Goal: Transaction & Acquisition: Purchase product/service

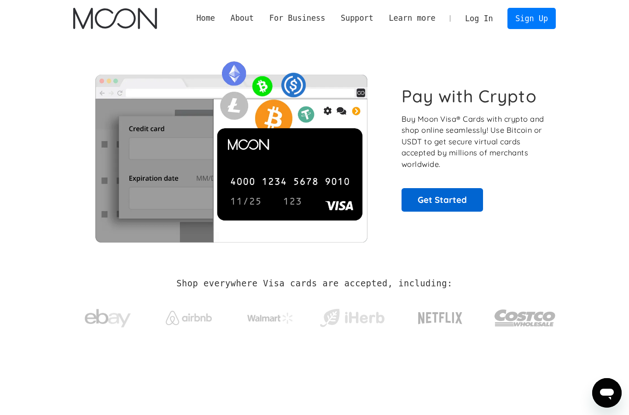
click at [430, 195] on link "Get Started" at bounding box center [443, 199] width 82 height 23
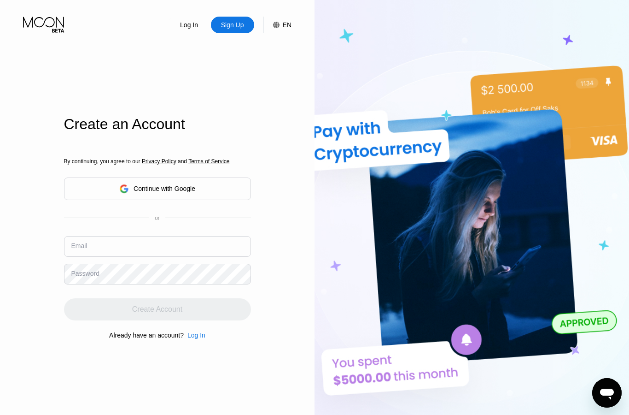
click at [144, 257] on input "text" at bounding box center [157, 246] width 187 height 21
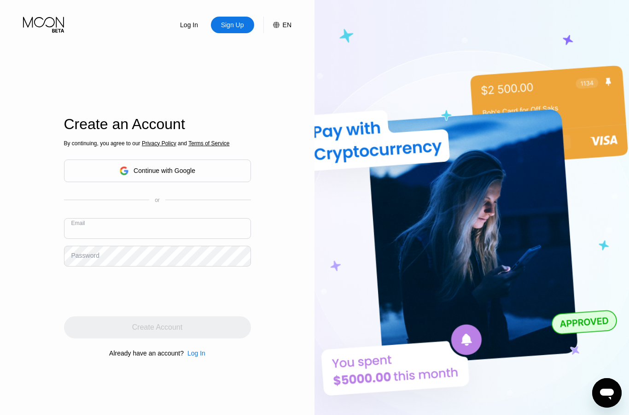
click at [142, 239] on input "text" at bounding box center [157, 228] width 187 height 21
type input "Vipergoat1960@gmail.com"
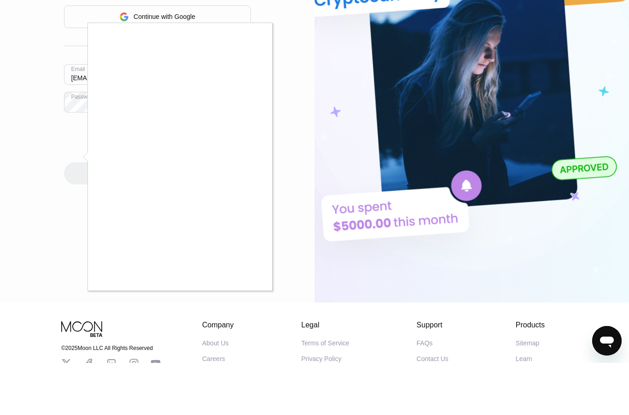
scroll to position [124, 0]
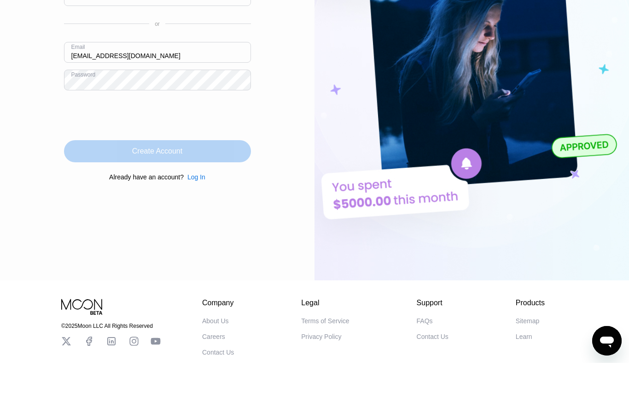
click at [217, 192] on div "Create Account" at bounding box center [157, 203] width 187 height 22
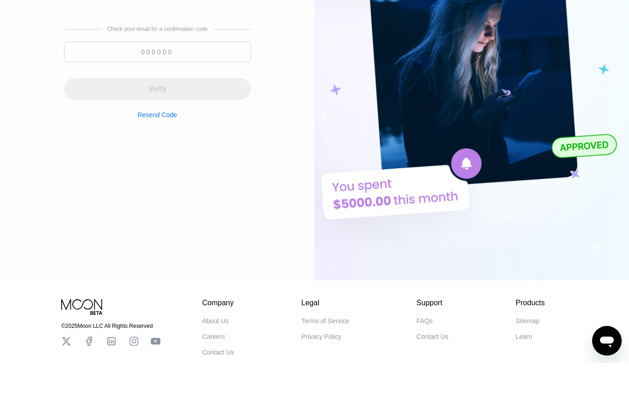
click at [180, 256] on div "Create an Account Check your email for a confirmation code Verify Resend Code" at bounding box center [157, 113] width 187 height 456
click at [153, 318] on div "Create an Account Check your email for a confirmation code Verify Resend Code" at bounding box center [157, 113] width 187 height 456
click at [158, 312] on div "Create an Account Check your email for a confirmation code Verify Resend Code" at bounding box center [157, 113] width 187 height 456
click at [72, 176] on div "Check your email for a confirmation code Verify Resend Code" at bounding box center [157, 124] width 187 height 222
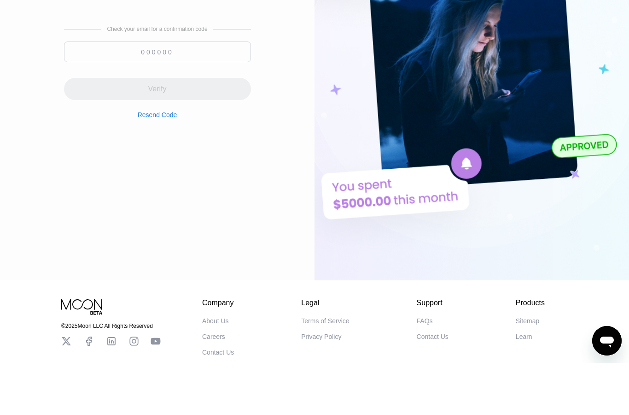
click at [152, 94] on input at bounding box center [157, 104] width 187 height 21
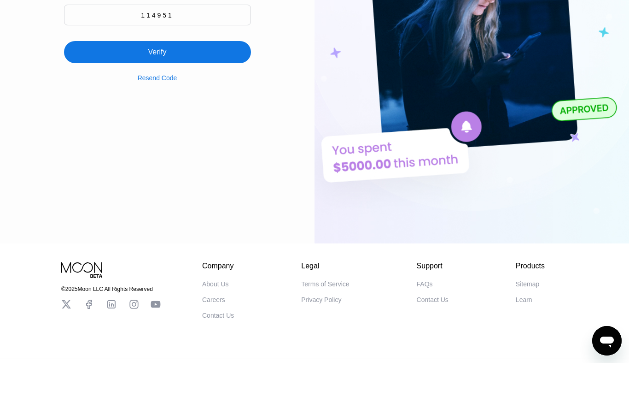
type input "114951"
click at [135, 93] on div "Verify" at bounding box center [157, 104] width 187 height 22
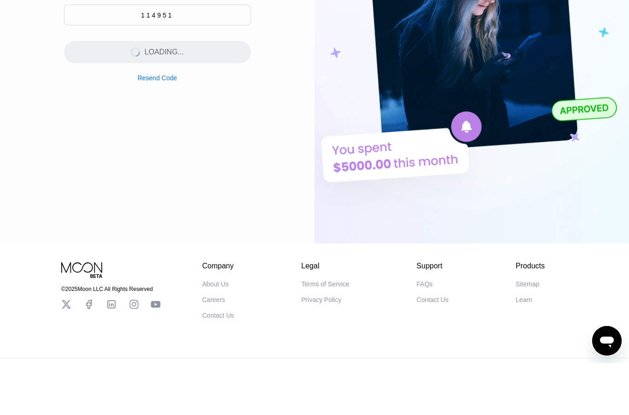
scroll to position [0, 0]
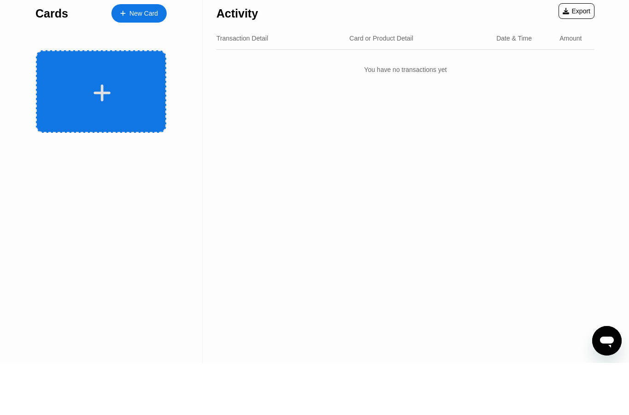
click at [141, 102] on div at bounding box center [101, 143] width 130 height 82
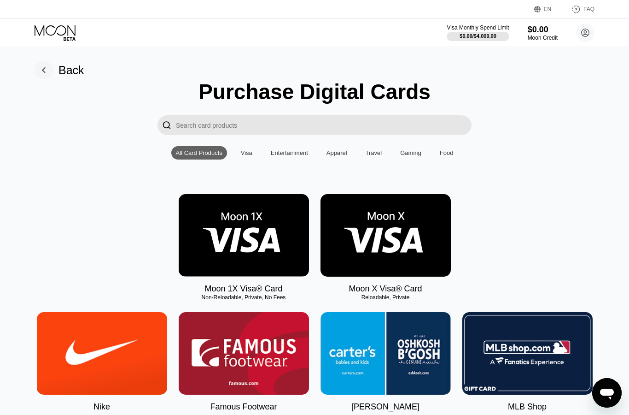
click at [378, 246] on img at bounding box center [386, 235] width 130 height 82
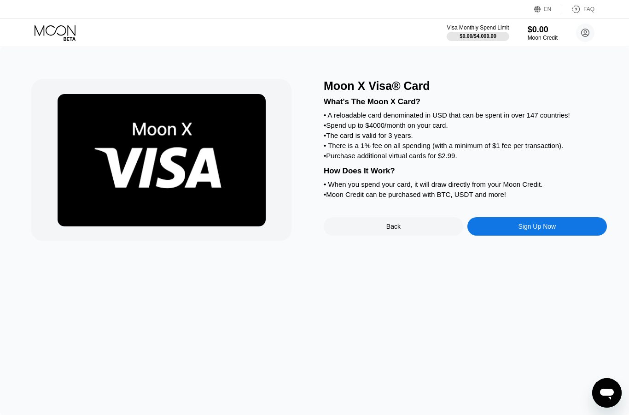
click at [490, 235] on div "Sign Up Now" at bounding box center [538, 226] width 140 height 18
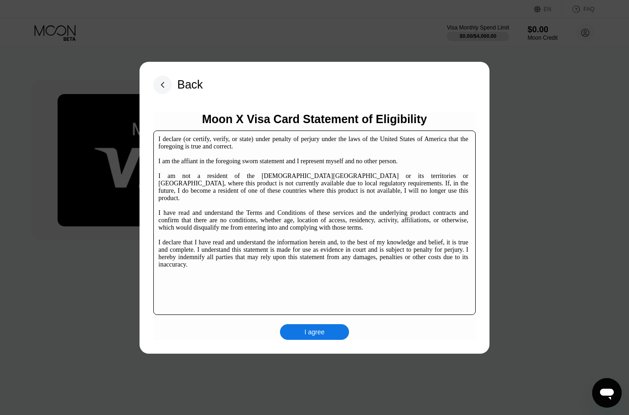
click at [320, 334] on div "I agree" at bounding box center [315, 332] width 20 height 8
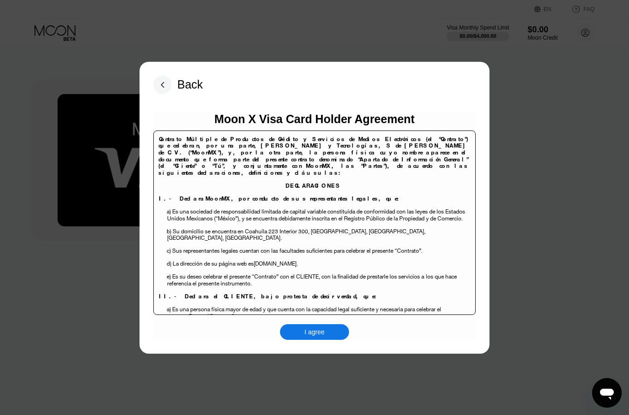
click at [311, 330] on div "I agree" at bounding box center [315, 332] width 20 height 8
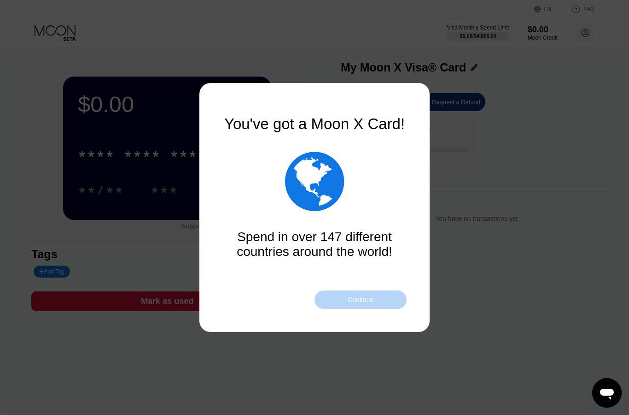
click at [373, 298] on div "Continue" at bounding box center [361, 299] width 26 height 7
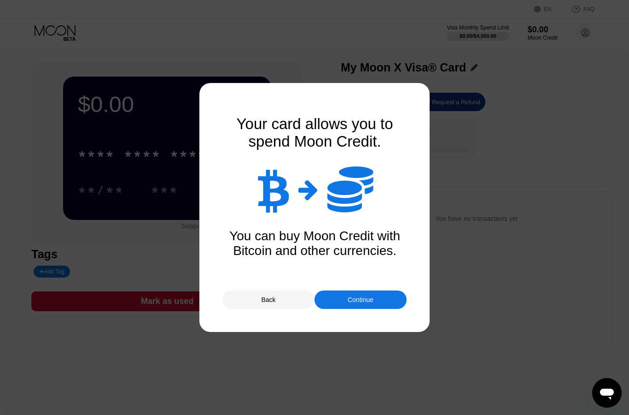
click at [373, 298] on div "Continue" at bounding box center [361, 299] width 26 height 7
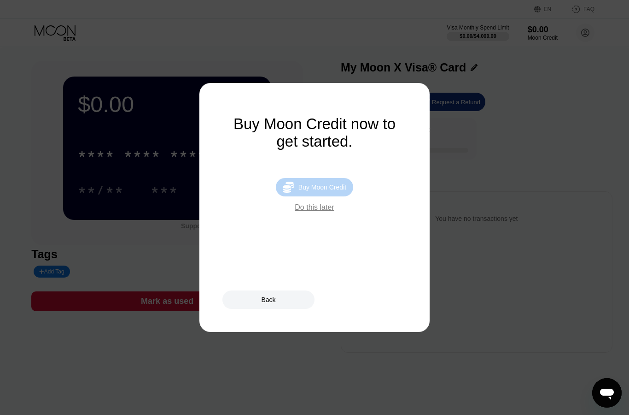
click at [333, 195] on div " Buy Moon Credit" at bounding box center [314, 187] width 77 height 18
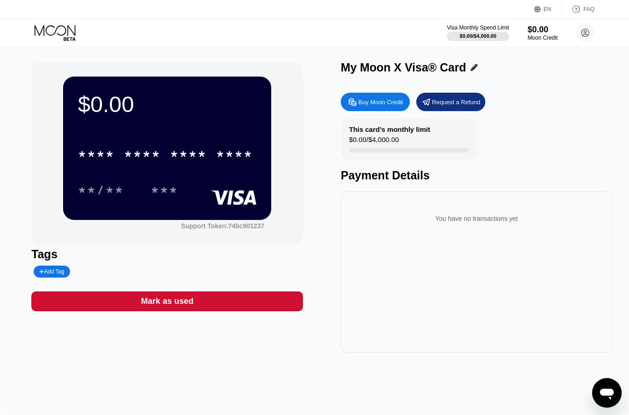
type input "0"
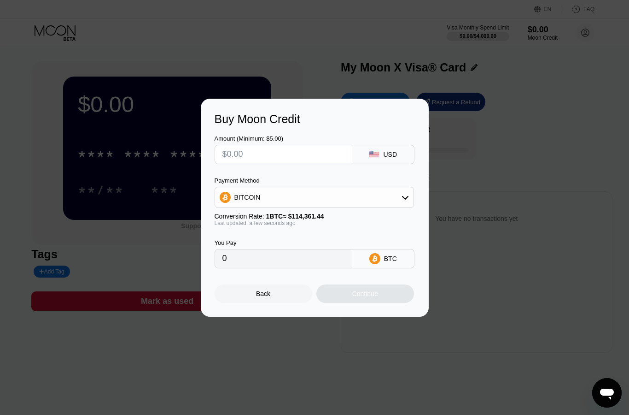
click at [277, 157] on input "text" at bounding box center [284, 154] width 122 height 18
type input "$6"
type input "0.00005247"
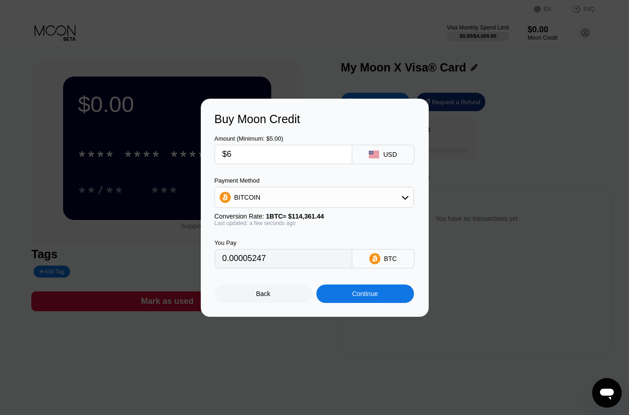
type input "$60"
type input "0.00052466"
type input "$60"
click at [359, 295] on div "Continue" at bounding box center [365, 293] width 26 height 7
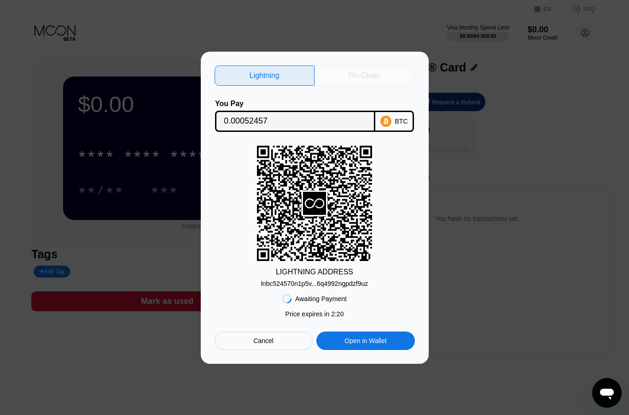
click at [360, 71] on div "On-Chain" at bounding box center [364, 75] width 31 height 9
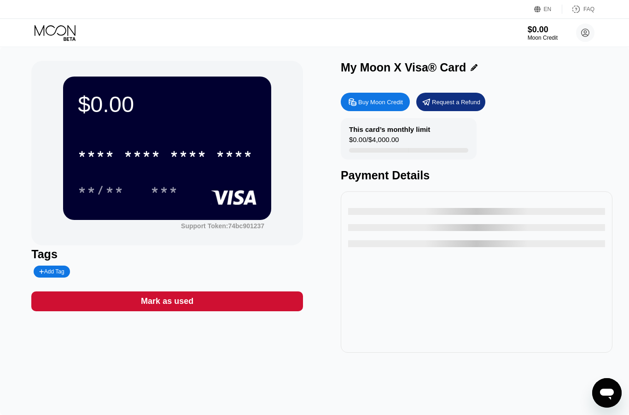
type input "0"
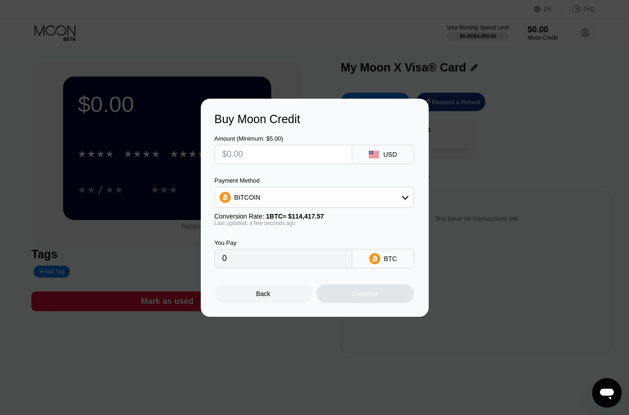
click at [312, 57] on div at bounding box center [314, 207] width 629 height 415
click at [276, 303] on div "Back" at bounding box center [264, 293] width 98 height 18
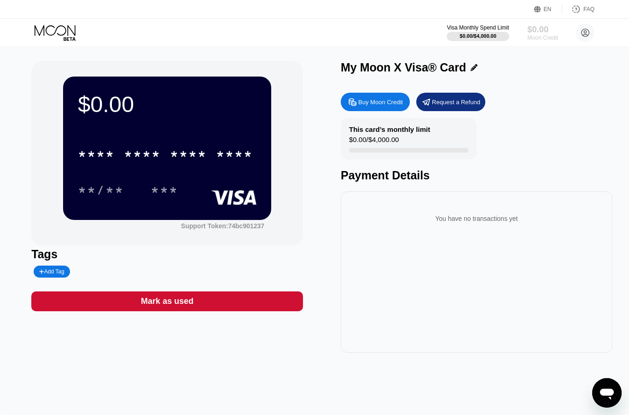
click at [538, 33] on div "$0.00" at bounding box center [543, 29] width 31 height 10
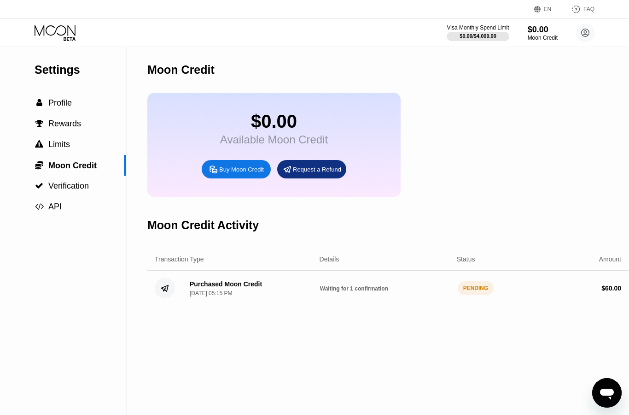
click at [480, 293] on div "PENDING" at bounding box center [476, 288] width 36 height 14
click at [602, 292] on div "$ 60.00" at bounding box center [612, 287] width 20 height 7
click at [260, 306] on div "Purchased Moon Credit Sep 19, 2025, 05:15 PM Waiting for 1 confirmation PENDING…" at bounding box center [387, 287] width 481 height 35
click at [264, 316] on div "Moon Credit $0.00 Available Moon Credit Buy Moon Credit Request a Refund Moon C…" at bounding box center [387, 231] width 481 height 368
click at [264, 318] on div "Moon Credit $0.00 Available Moon Credit Buy Moon Credit Request a Refund Moon C…" at bounding box center [387, 231] width 481 height 368
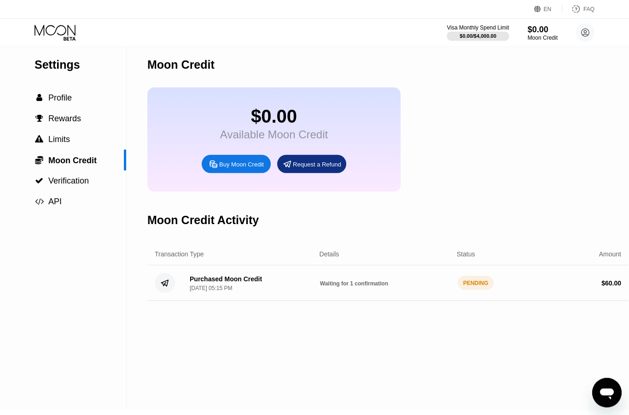
scroll to position [6, 0]
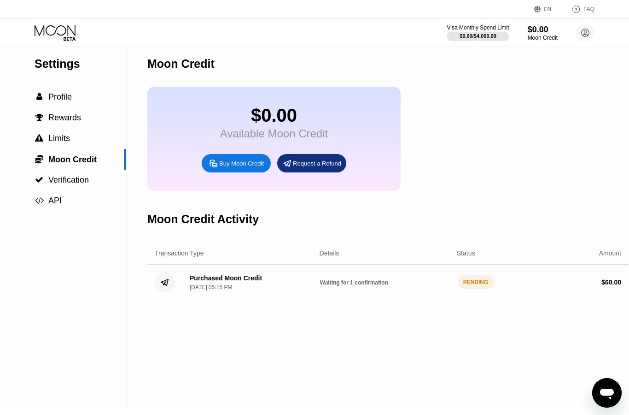
click at [474, 289] on div "PENDING" at bounding box center [476, 282] width 36 height 14
click at [469, 284] on div "PENDING" at bounding box center [476, 282] width 36 height 14
click at [232, 278] on div "Purchased Moon Credit Sep 19, 2025, 05:15 PM Waiting for 1 confirmation PENDING…" at bounding box center [387, 281] width 481 height 35
click at [481, 281] on div "PENDING" at bounding box center [476, 282] width 36 height 14
click at [129, 312] on div "Settings  Profile  Rewards  Limits  Moon Credit  Verification  API Moon C…" at bounding box center [314, 225] width 629 height 368
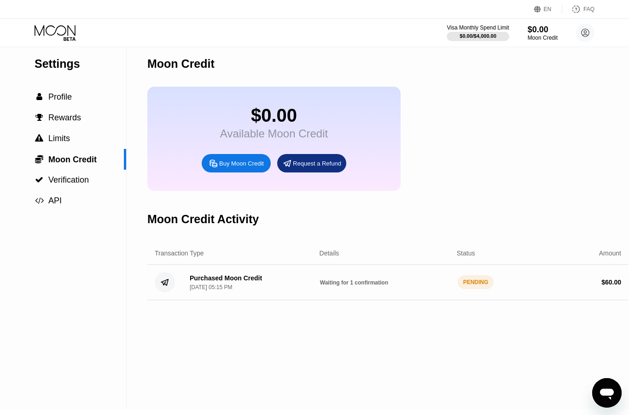
scroll to position [0, 0]
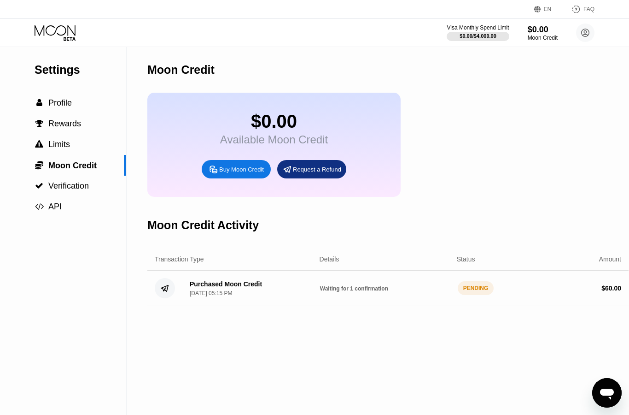
click at [58, 0] on div "EN Language Select an item Save FAQ" at bounding box center [314, 9] width 629 height 19
click at [64, 106] on span "Profile" at bounding box center [59, 102] width 23 height 9
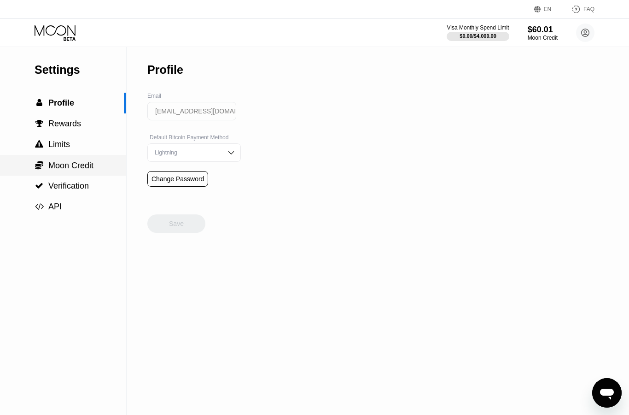
click at [87, 165] on span "Moon Credit" at bounding box center [70, 165] width 45 height 9
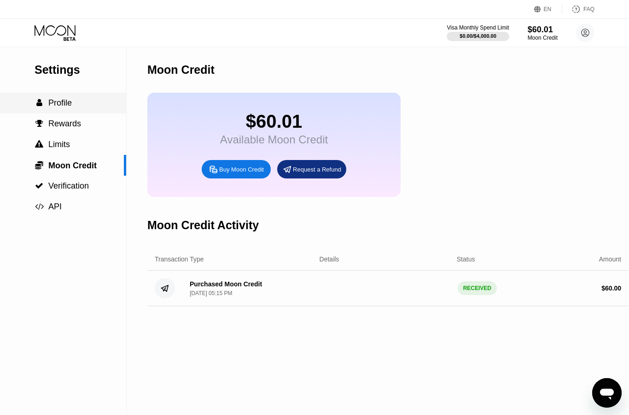
click at [78, 102] on div " Profile" at bounding box center [63, 103] width 126 height 10
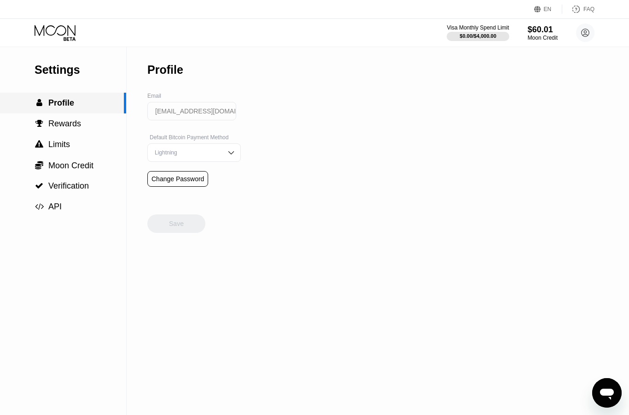
click at [78, 102] on div " Profile" at bounding box center [62, 103] width 124 height 10
click at [49, 32] on icon at bounding box center [56, 33] width 43 height 16
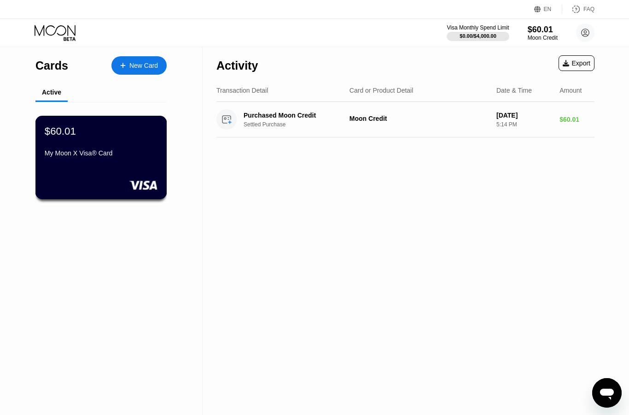
drag, startPoint x: 70, startPoint y: 135, endPoint x: 84, endPoint y: 153, distance: 23.0
click at [84, 153] on div "My Moon X Visa® Card" at bounding box center [101, 152] width 113 height 7
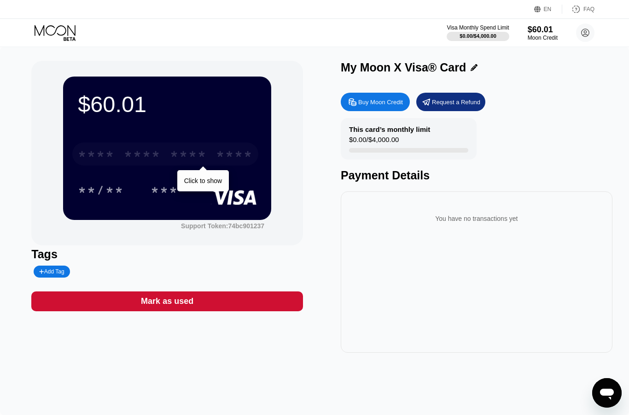
click at [109, 164] on div "* * * * * * * * * * * * ****" at bounding box center [165, 153] width 186 height 23
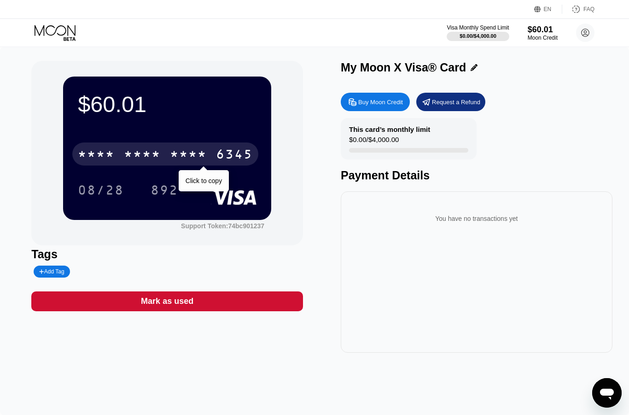
click at [192, 162] on div "* * * *" at bounding box center [188, 155] width 37 height 15
click at [209, 162] on div "4513 6500 2407 6345" at bounding box center [165, 153] width 186 height 23
click at [197, 160] on div "* * * *" at bounding box center [188, 155] width 37 height 15
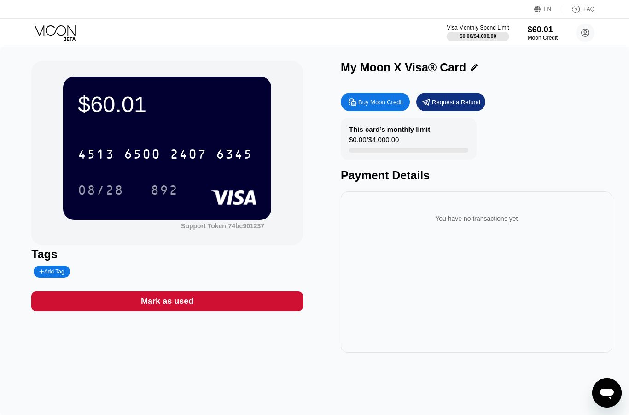
click at [392, 110] on div "Buy Moon Credit" at bounding box center [375, 102] width 69 height 18
type input "0"
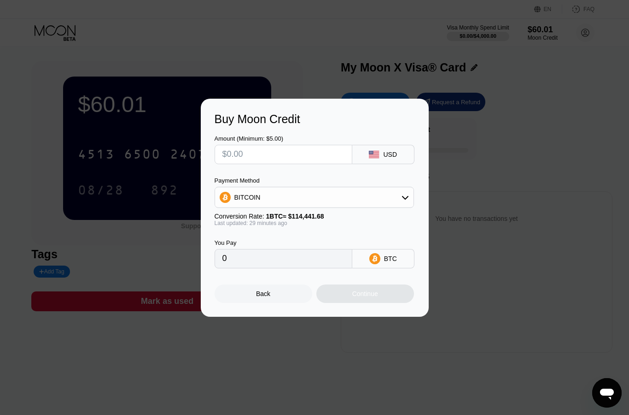
click at [271, 154] on input "text" at bounding box center [284, 154] width 122 height 18
type input "$5"
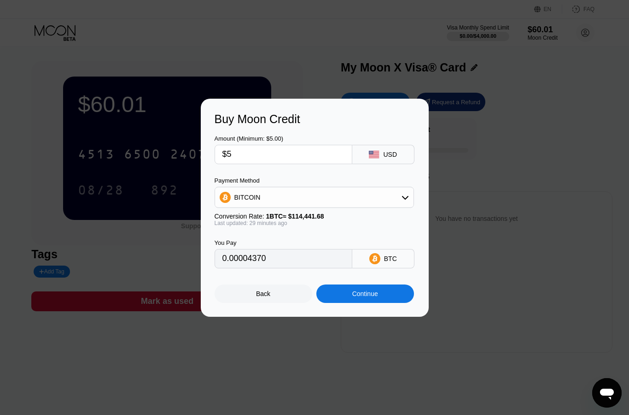
type input "0.00004369"
click at [246, 147] on input "$5" at bounding box center [284, 154] width 122 height 18
click at [246, 153] on input "$5" at bounding box center [284, 154] width 122 height 18
type input "0"
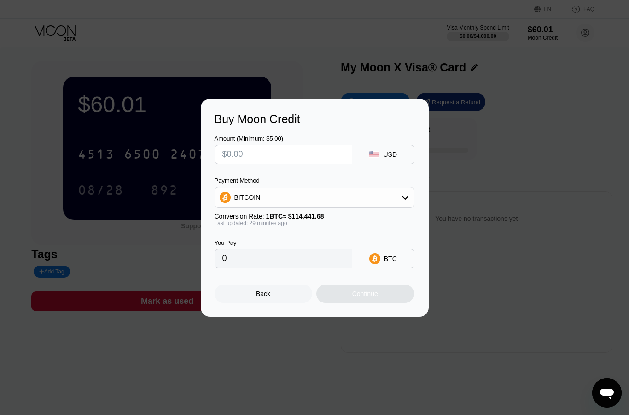
type input "$6"
type input "0.00005243"
click at [343, 297] on div "Continue" at bounding box center [366, 293] width 98 height 18
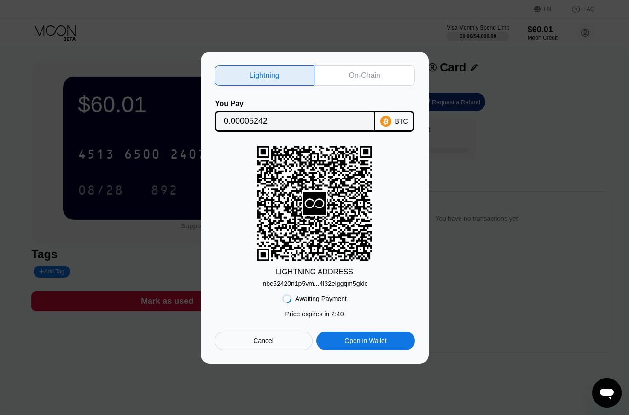
click at [370, 65] on div "On-Chain" at bounding box center [365, 75] width 100 height 20
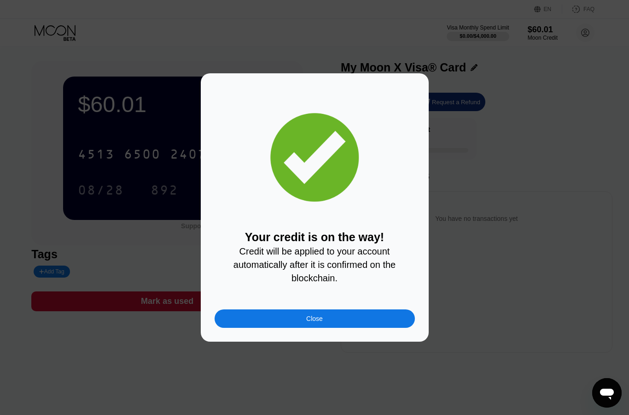
click at [311, 322] on div "Close" at bounding box center [314, 318] width 17 height 7
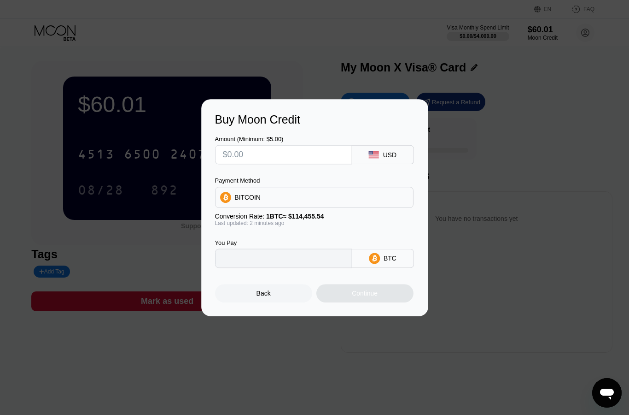
type input "0"
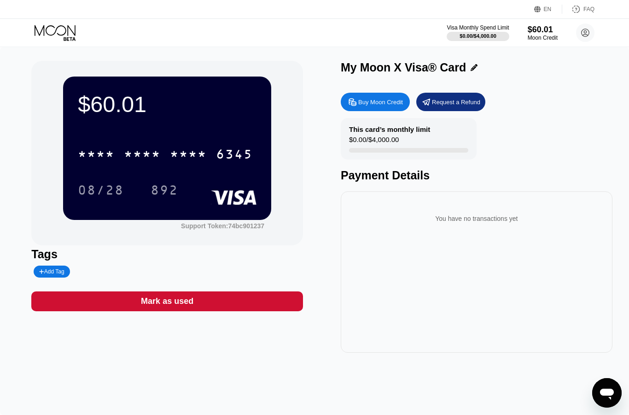
click at [241, 295] on div "Mark as used" at bounding box center [167, 301] width 272 height 20
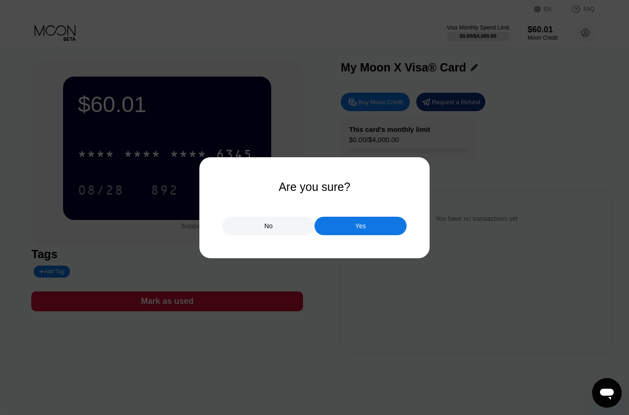
click at [311, 76] on div at bounding box center [314, 207] width 629 height 415
click at [281, 223] on div "No" at bounding box center [269, 226] width 92 height 18
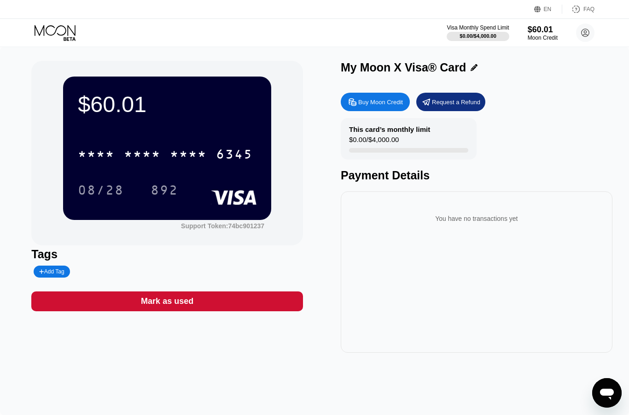
click at [66, 37] on icon at bounding box center [56, 33] width 43 height 16
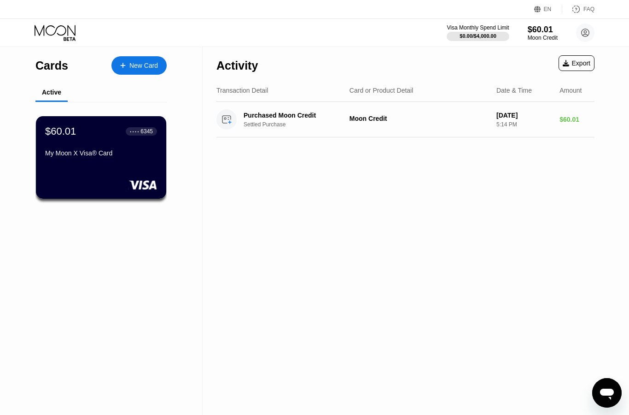
click at [258, 93] on div "Transaction Detail" at bounding box center [243, 90] width 52 height 7
click at [377, 92] on div "Card or Product Detail" at bounding box center [382, 90] width 64 height 7
click at [587, 31] on circle at bounding box center [585, 32] width 18 height 18
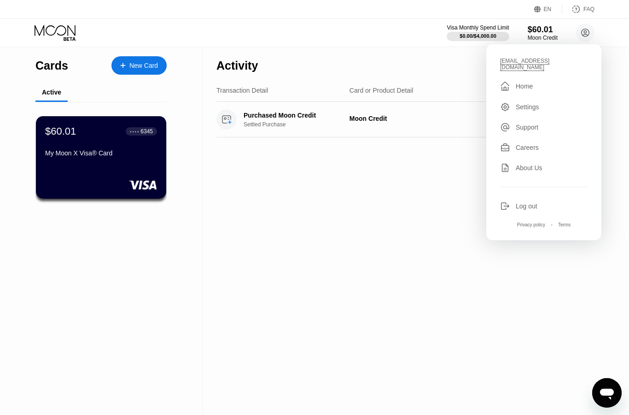
click at [528, 85] on div " Home" at bounding box center [544, 86] width 88 height 11
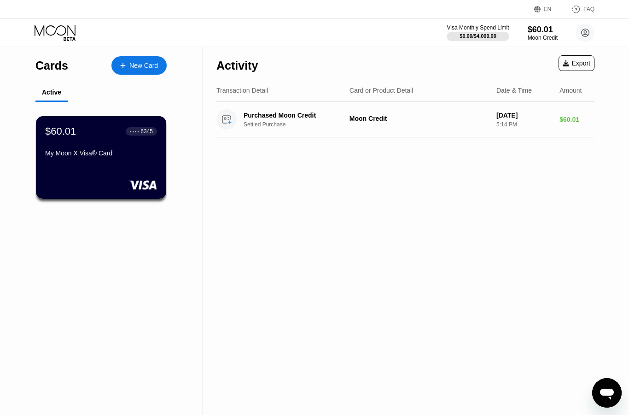
drag, startPoint x: 58, startPoint y: 2, endPoint x: 0, endPoint y: 0, distance: 58.6
click at [0, 0] on html "EN Language Select an item Save FAQ Visa Monthly Spend Limit $0.00 / $4,000.00 …" at bounding box center [314, 207] width 629 height 415
click at [158, 64] on div "New Card" at bounding box center [143, 66] width 29 height 8
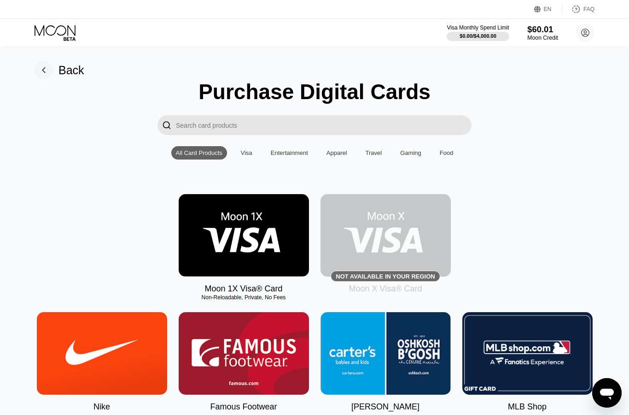
click at [535, 34] on div "$60.01" at bounding box center [543, 29] width 31 height 10
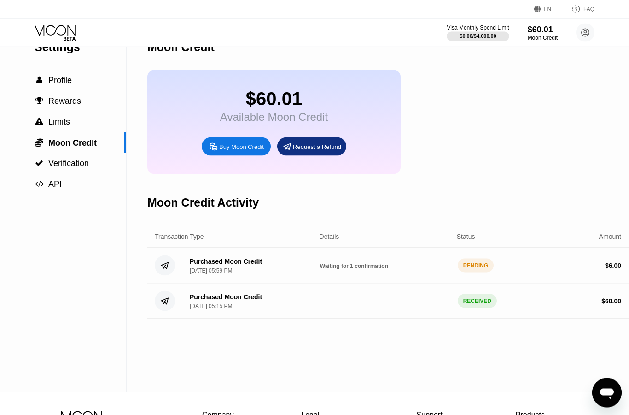
scroll to position [23, 0]
click at [486, 277] on div "Purchased Moon Credit Sep 19, 2025, 05:59 PM Waiting for 1 confirmation PENDING…" at bounding box center [387, 264] width 481 height 35
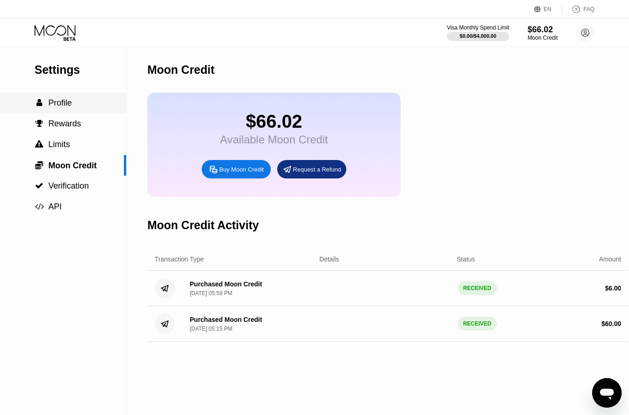
click at [59, 112] on div " Profile" at bounding box center [63, 103] width 126 height 21
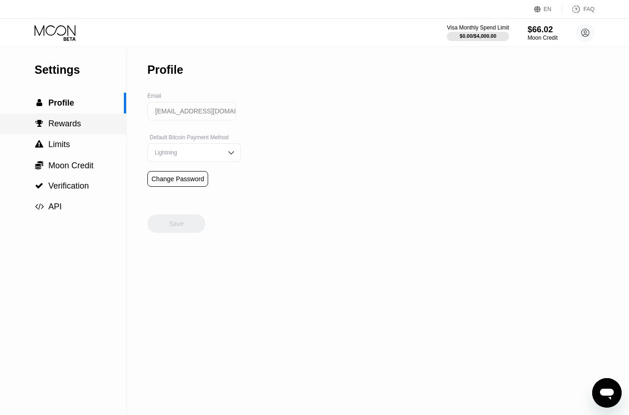
click at [62, 125] on span "Rewards" at bounding box center [64, 123] width 33 height 9
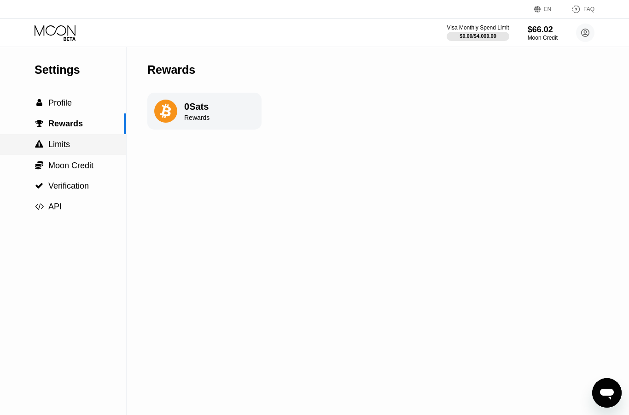
click at [65, 151] on div " Limits" at bounding box center [63, 144] width 126 height 21
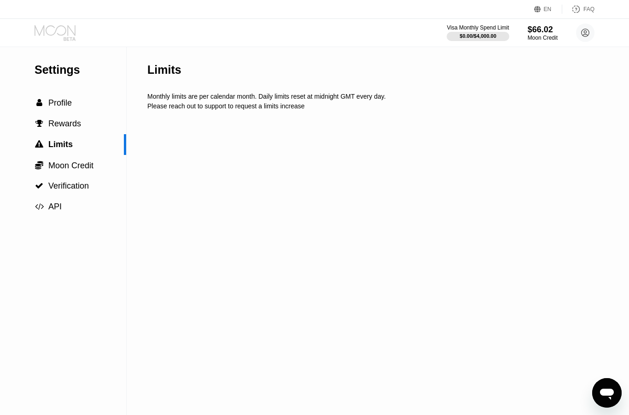
click at [58, 31] on icon at bounding box center [56, 33] width 43 height 16
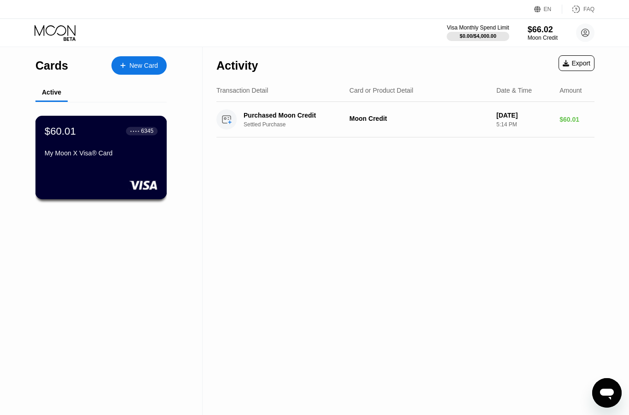
click at [91, 145] on div "$60.01 ● ● ● ● 6345 My Moon X Visa® Card" at bounding box center [101, 142] width 113 height 35
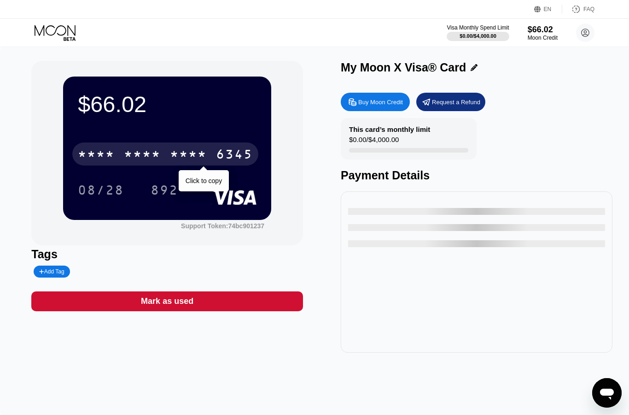
click at [196, 153] on div "* * * *" at bounding box center [188, 155] width 37 height 15
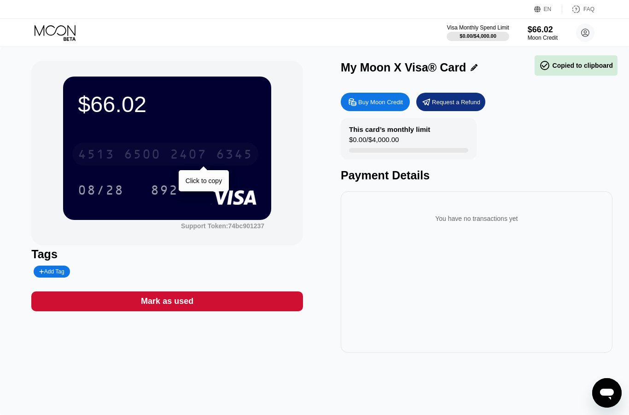
click at [223, 163] on div "6345" at bounding box center [234, 155] width 37 height 15
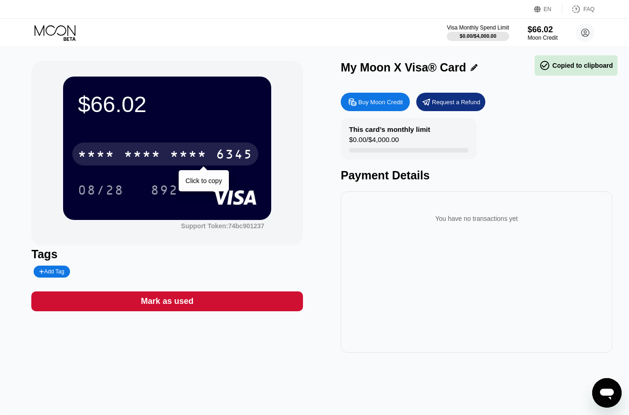
click at [223, 163] on div "6345" at bounding box center [234, 155] width 37 height 15
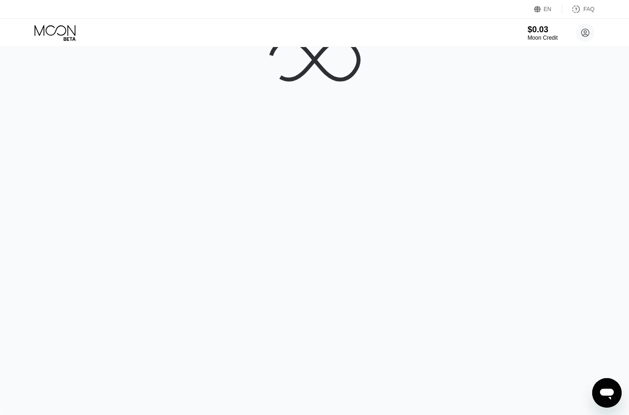
click at [0, 0] on html "EN Language Select an item Save FAQ $0.03 Moon Credit [EMAIL_ADDRESS][DOMAIN_NA…" at bounding box center [314, 207] width 629 height 415
click at [320, 89] on icon at bounding box center [315, 60] width 92 height 92
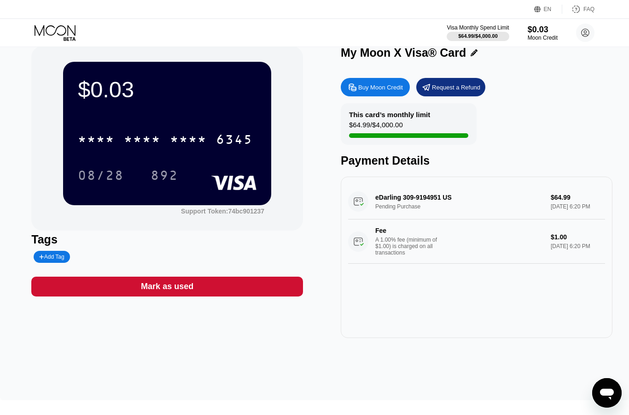
scroll to position [29, 0]
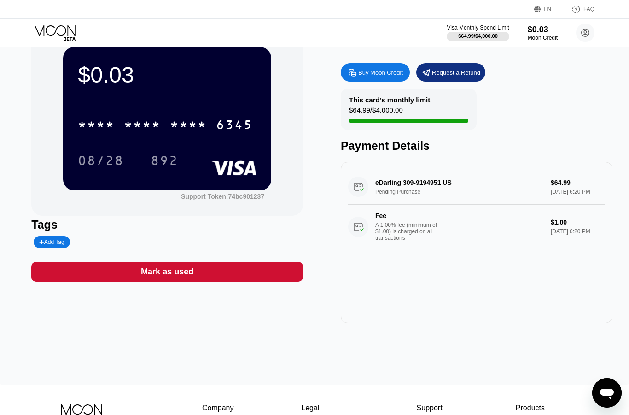
click at [489, 188] on div "eDarling 309-9194951 US Pending Purchase $64.99 [DATE] 6:20 PM Fee A 1.00% fee …" at bounding box center [476, 209] width 257 height 80
click at [393, 192] on div "eDarling 309-9194951 US Pending Purchase $64.99 [DATE] 6:20 PM Fee A 1.00% fee …" at bounding box center [476, 209] width 257 height 80
click at [403, 197] on div "eDarling 309-9194951 US Pending Purchase $64.99 [DATE] 6:20 PM Fee A 1.00% fee …" at bounding box center [476, 209] width 257 height 80
click at [576, 194] on div "eDarling 309-9194951 US Pending Purchase $64.99 [DATE] 6:20 PM Fee A 1.00% fee …" at bounding box center [476, 209] width 257 height 80
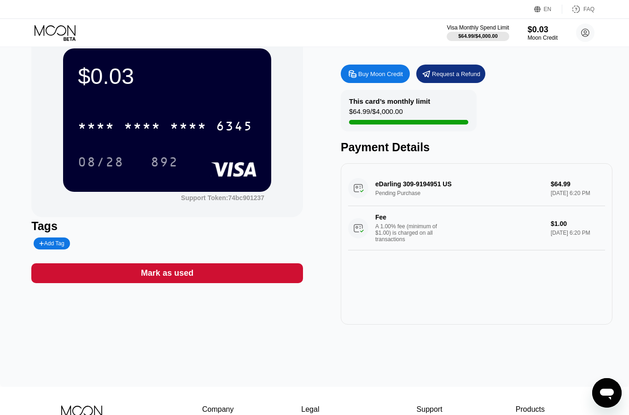
click at [610, 395] on icon "Open messaging window" at bounding box center [607, 393] width 14 height 11
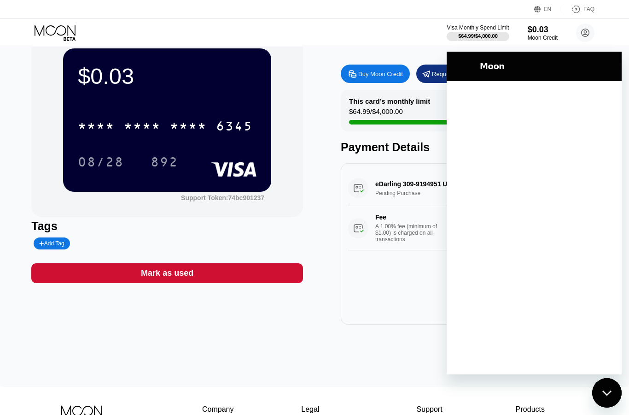
scroll to position [0, 0]
click at [403, 26] on div "Visa Monthly Spend Limit $64.99 / $4,000.00 $0.03 Moon Credit [EMAIL_ADDRESS][D…" at bounding box center [314, 33] width 629 height 28
